Goal: Transaction & Acquisition: Purchase product/service

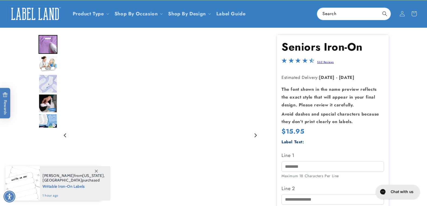
click at [47, 68] on img "Go to slide 2" at bounding box center [47, 64] width 19 height 17
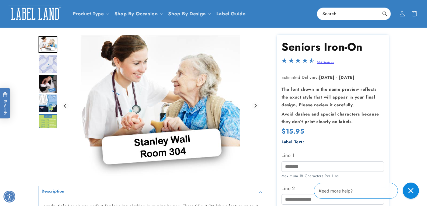
click at [47, 64] on img "Go to slide 3" at bounding box center [47, 64] width 19 height 19
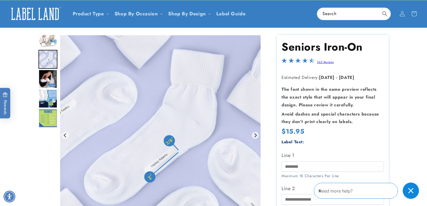
click at [48, 76] on img "Go to slide 4" at bounding box center [47, 78] width 19 height 19
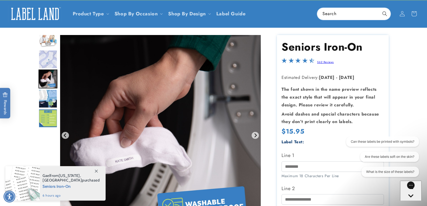
click at [50, 100] on img "Go to slide 5" at bounding box center [47, 98] width 19 height 19
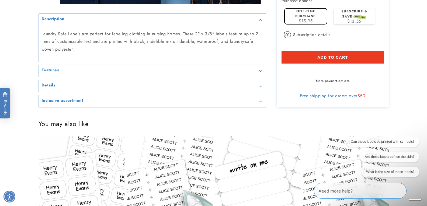
scroll to position [279, 0]
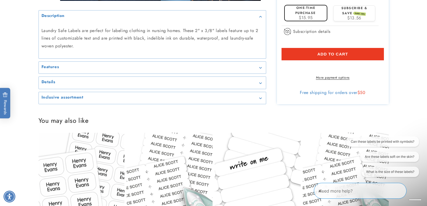
click at [259, 69] on icon "Gallery Viewer" at bounding box center [260, 67] width 2 height 1
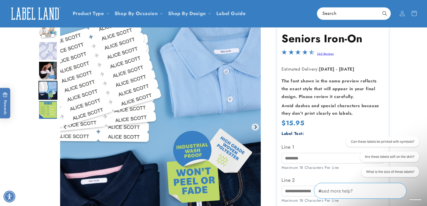
scroll to position [0, 0]
